Goal: Task Accomplishment & Management: Manage account settings

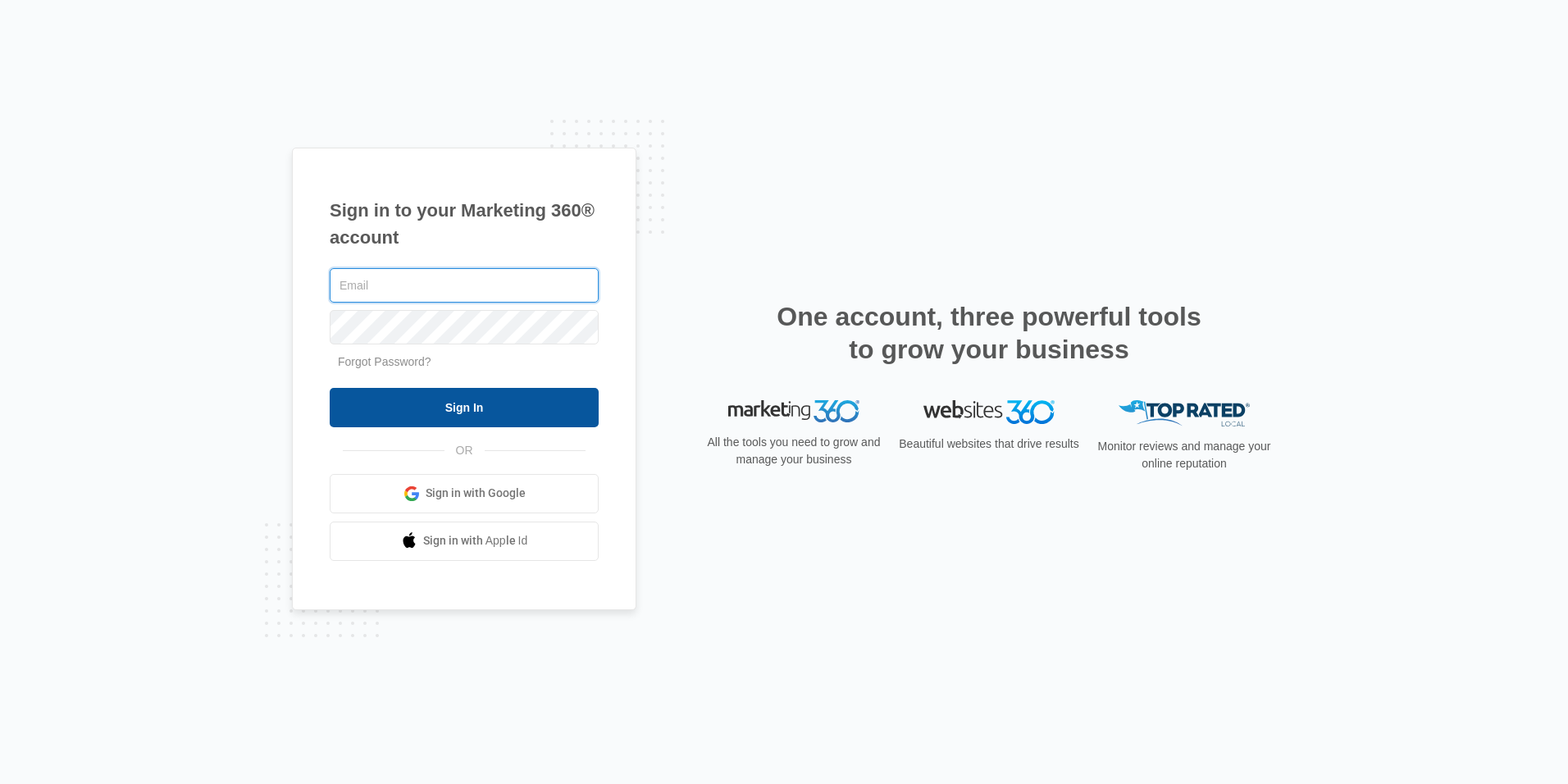
type input "[PERSON_NAME][EMAIL_ADDRESS][DOMAIN_NAME]"
click at [486, 398] on input "Sign In" at bounding box center [464, 408] width 269 height 40
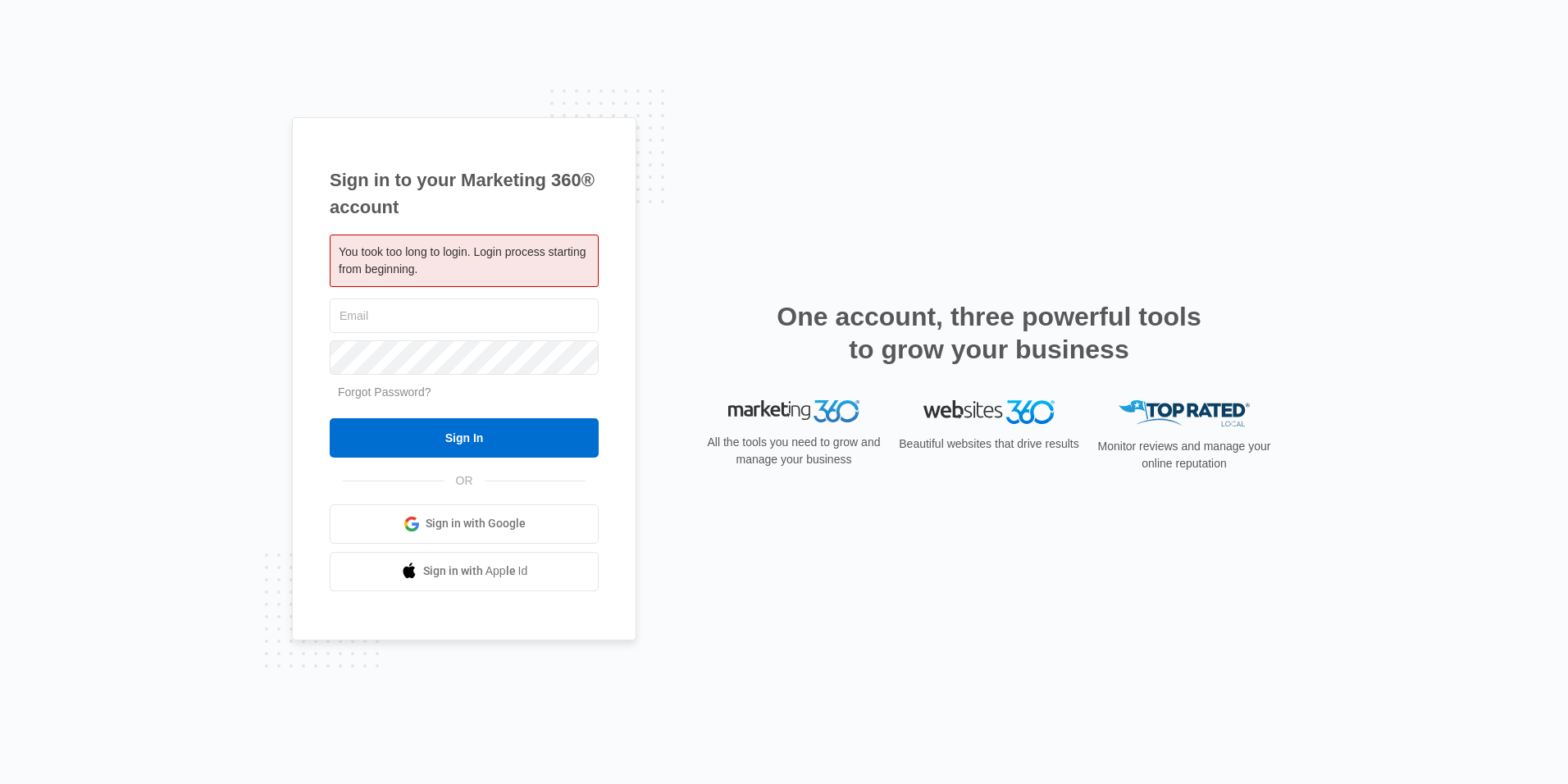
type input "[PERSON_NAME][EMAIL_ADDRESS][DOMAIN_NAME]"
drag, startPoint x: 0, startPoint y: 0, endPoint x: 508, endPoint y: 392, distance: 641.7
click at [486, 398] on div "Forgot Password?" at bounding box center [464, 392] width 269 height 17
click at [757, 135] on div "Sign in to your Marketing 360® account You took too long to login. Login proces…" at bounding box center [784, 392] width 984 height 550
click at [745, 107] on div "Sign in to your Marketing 360® account You took too long to login. Login proces…" at bounding box center [784, 392] width 1568 height 784
